Goal: Information Seeking & Learning: Learn about a topic

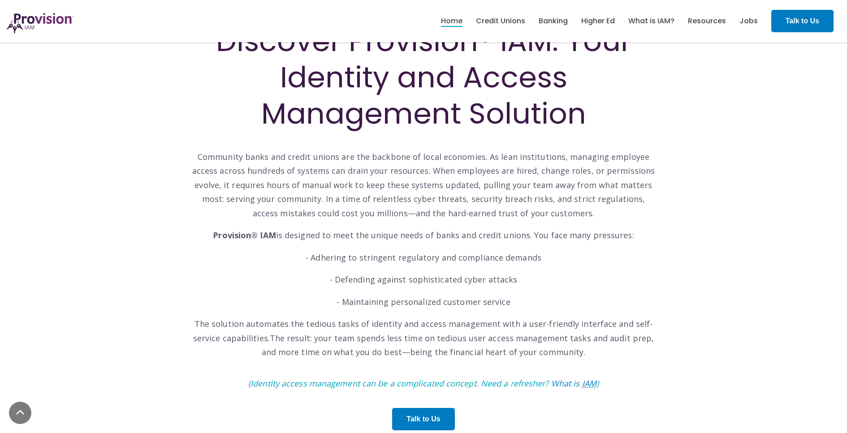
scroll to position [269, 0]
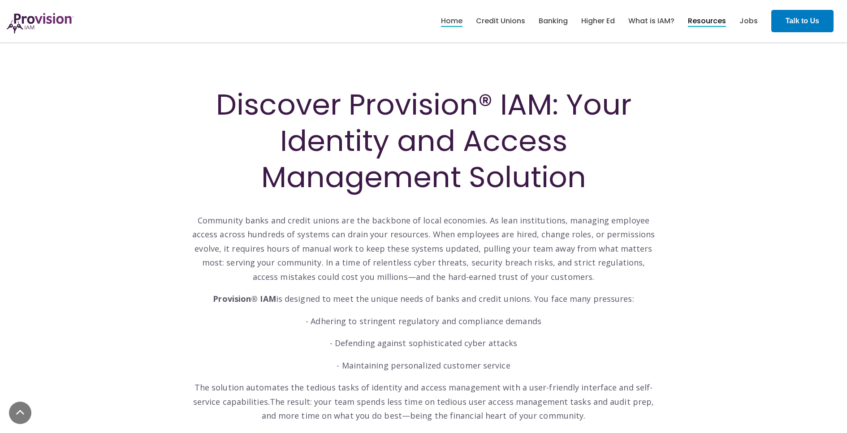
click at [706, 22] on link "Resources" at bounding box center [707, 20] width 38 height 15
